Goal: Obtain resource: Download file/media

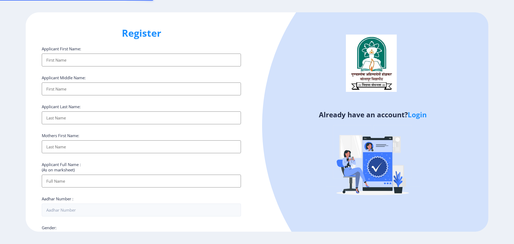
select select
click at [417, 115] on link "Login" at bounding box center [417, 115] width 19 height 10
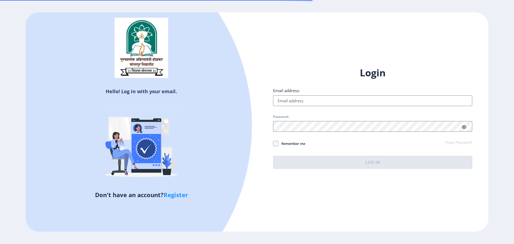
click at [327, 97] on input "Email address:" at bounding box center [372, 100] width 199 height 11
type input "[EMAIL_ADDRESS][DOMAIN_NAME]"
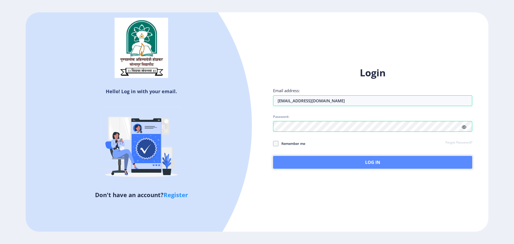
click at [374, 166] on button "Log In" at bounding box center [372, 162] width 199 height 13
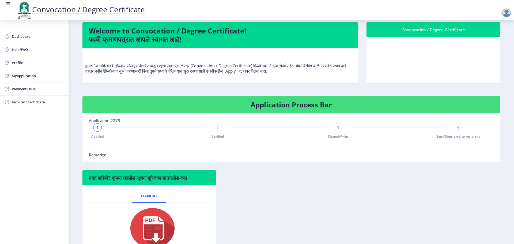
scroll to position [69, 0]
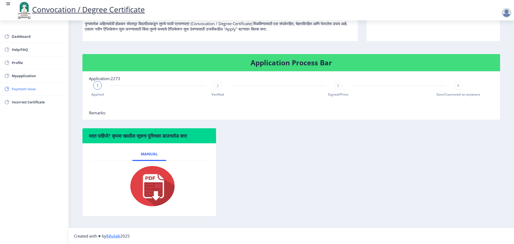
drag, startPoint x: 14, startPoint y: 77, endPoint x: 54, endPoint y: 88, distance: 40.9
click at [14, 77] on span "Myapplication" at bounding box center [38, 76] width 52 height 6
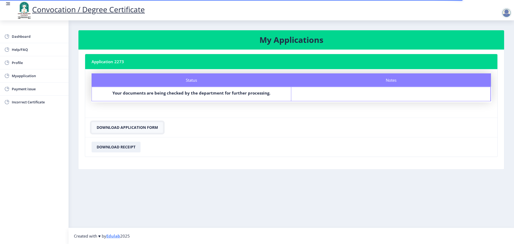
click at [152, 128] on button "Download Application Form" at bounding box center [128, 127] width 72 height 11
drag, startPoint x: 108, startPoint y: 144, endPoint x: 267, endPoint y: 168, distance: 160.9
click at [108, 144] on button "Download Receipt" at bounding box center [116, 147] width 49 height 11
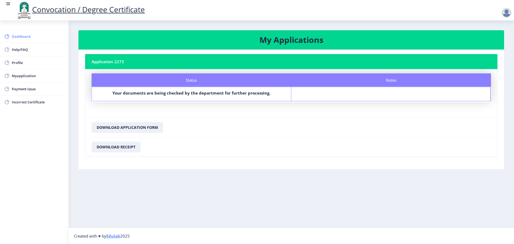
click at [31, 38] on span "Dashboard" at bounding box center [38, 36] width 52 height 6
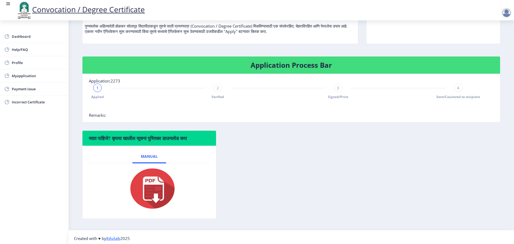
scroll to position [69, 0]
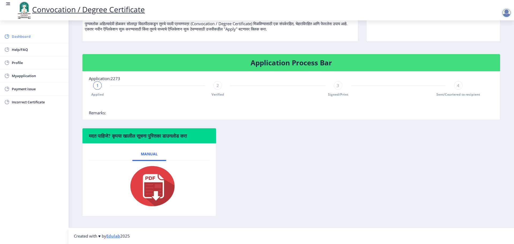
click at [30, 35] on span "Dashboard" at bounding box center [38, 36] width 52 height 6
click at [19, 39] on span "Dashboard" at bounding box center [38, 36] width 52 height 6
drag, startPoint x: 24, startPoint y: 36, endPoint x: 157, endPoint y: 114, distance: 153.7
click at [24, 36] on span "Dashboard" at bounding box center [38, 36] width 52 height 6
click at [27, 77] on span "Myapplication" at bounding box center [38, 76] width 52 height 6
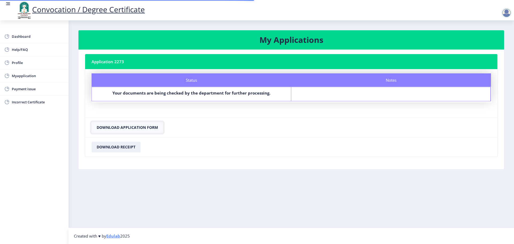
click at [131, 129] on button "Download Application Form" at bounding box center [128, 127] width 72 height 11
